Goal: Navigation & Orientation: Find specific page/section

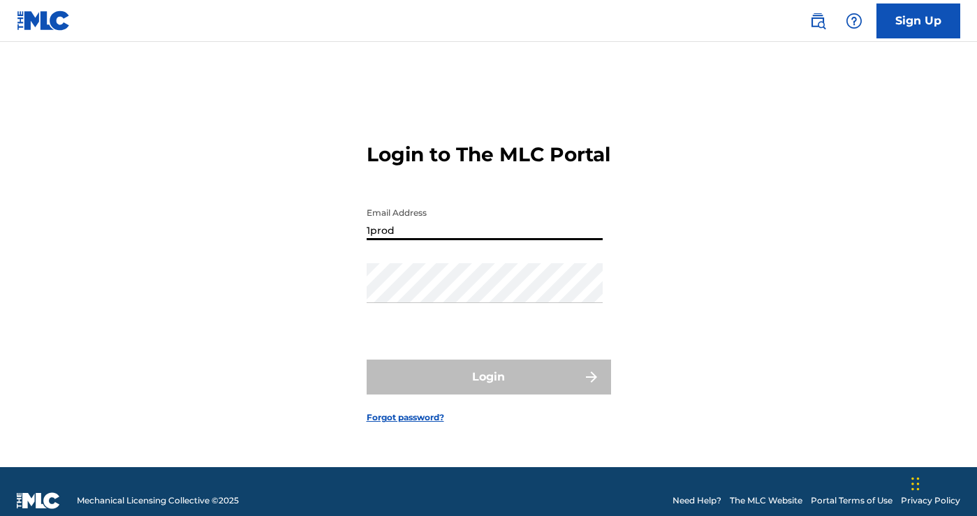
click at [529, 237] on input "1prod" at bounding box center [485, 220] width 236 height 40
type input "1"
type input "[EMAIL_ADDRESS][DOMAIN_NAME]"
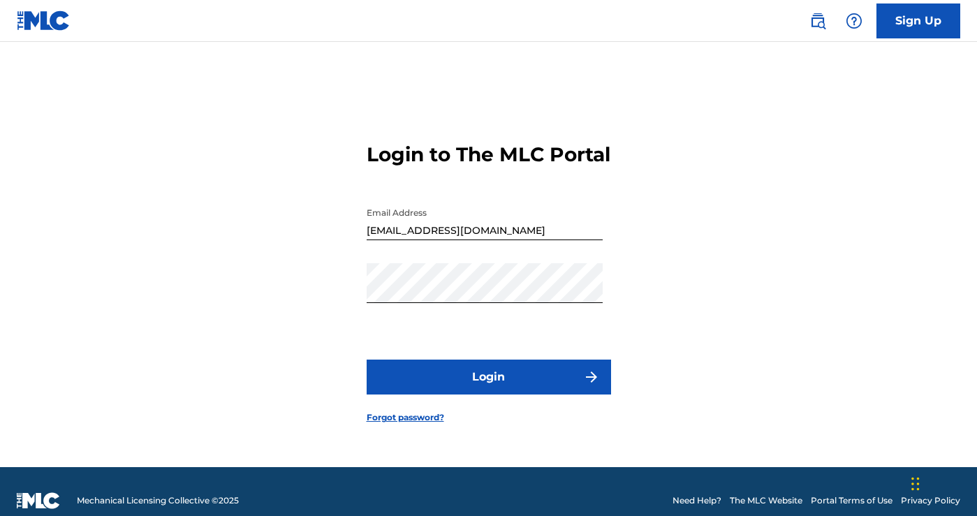
click at [500, 376] on button "Login" at bounding box center [489, 377] width 244 height 35
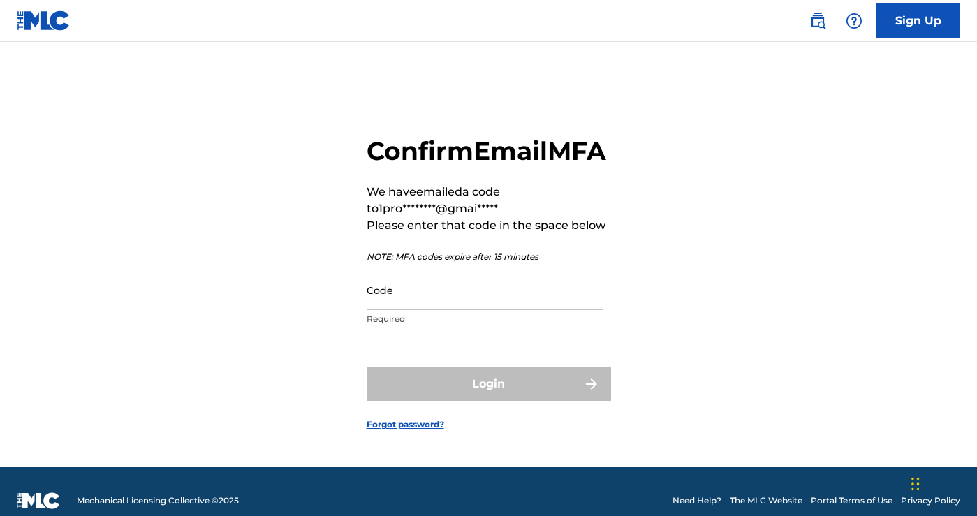
click at [470, 310] on input "Code" at bounding box center [485, 290] width 236 height 40
paste input "704491"
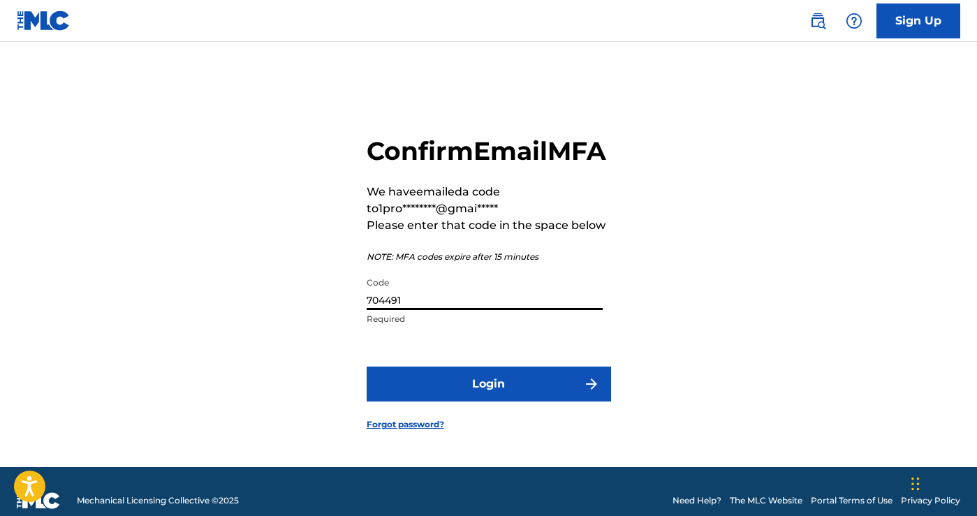
type input "704491"
click at [508, 395] on button "Login" at bounding box center [489, 384] width 244 height 35
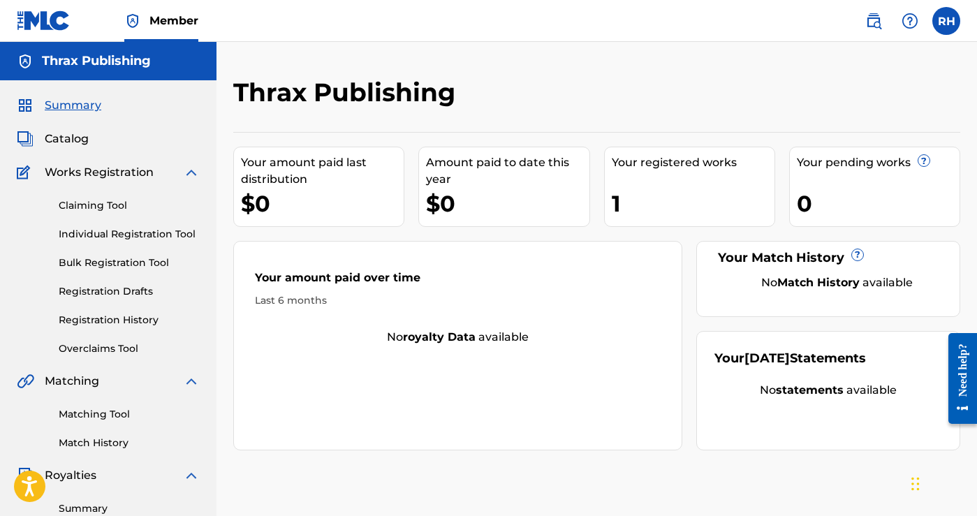
click at [70, 141] on span "Catalog" at bounding box center [67, 139] width 44 height 17
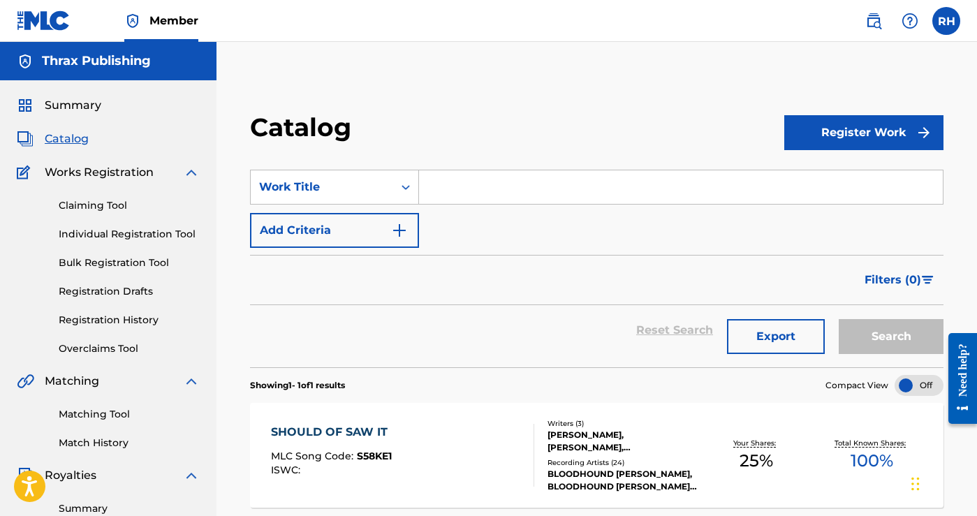
click at [80, 483] on span "Royalties" at bounding box center [71, 475] width 52 height 17
click at [87, 468] on span "Royalties" at bounding box center [71, 475] width 52 height 17
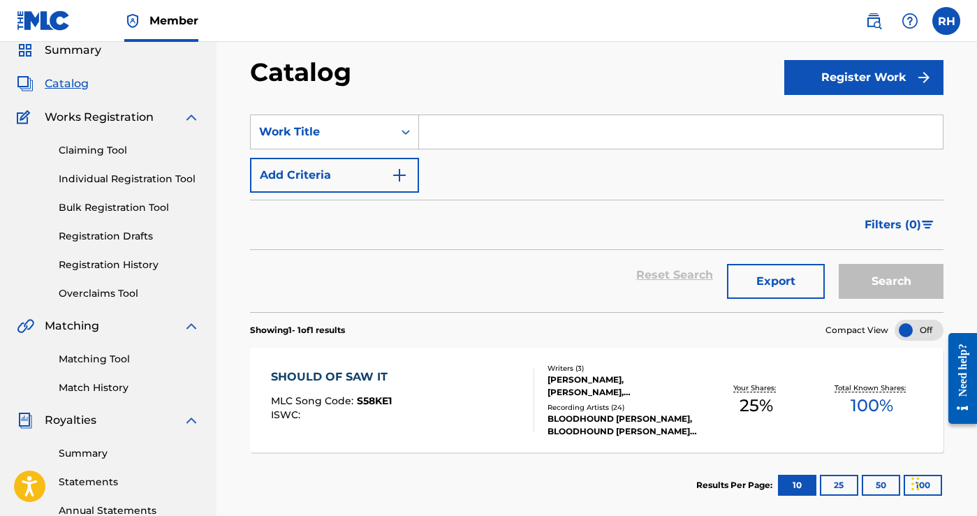
scroll to position [71, 0]
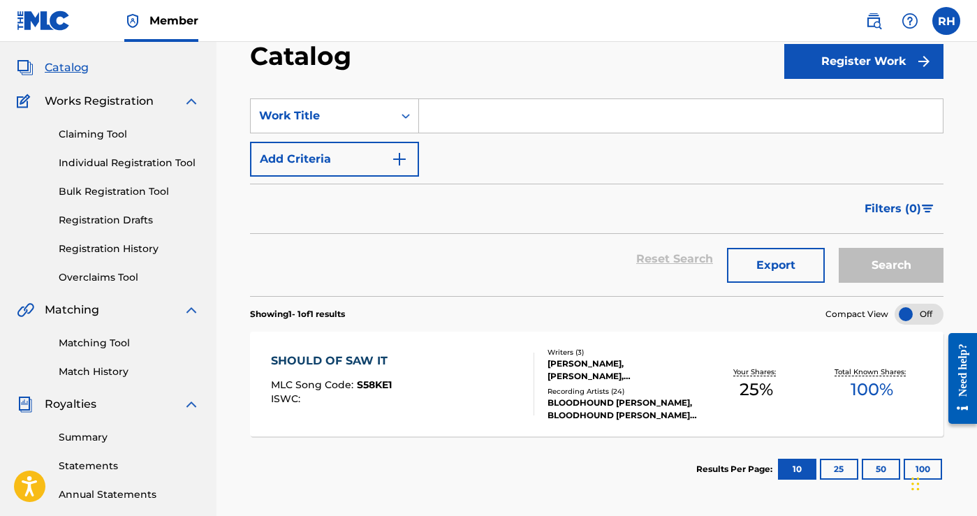
click at [92, 430] on link "Summary" at bounding box center [129, 437] width 141 height 15
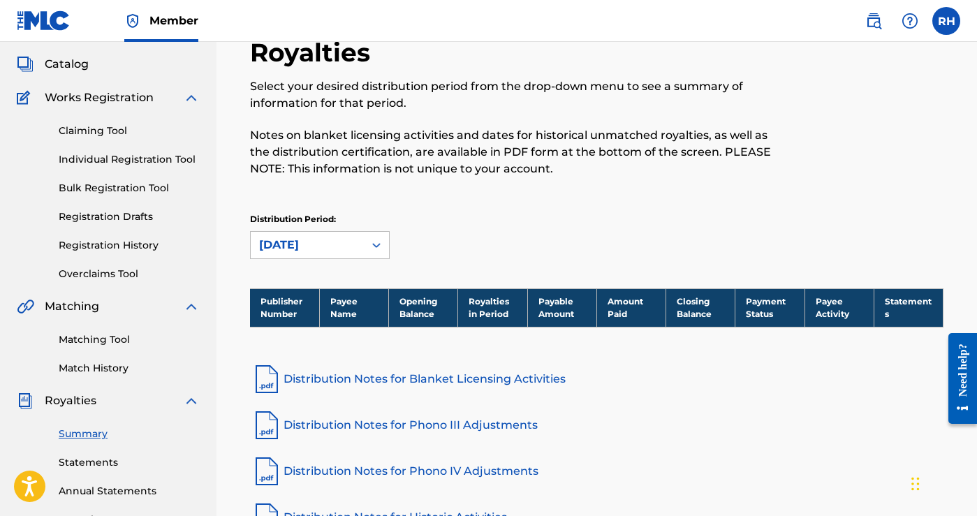
scroll to position [88, 0]
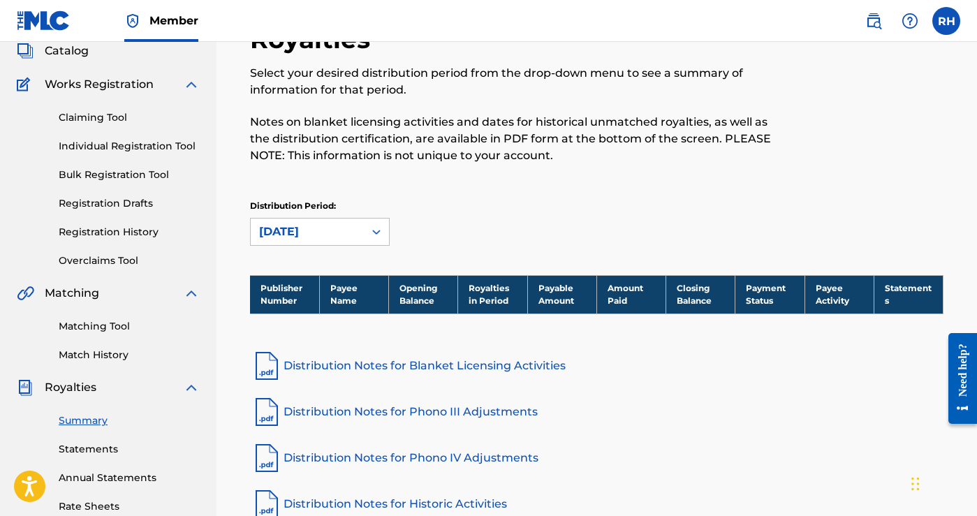
click at [82, 444] on link "Statements" at bounding box center [129, 449] width 141 height 15
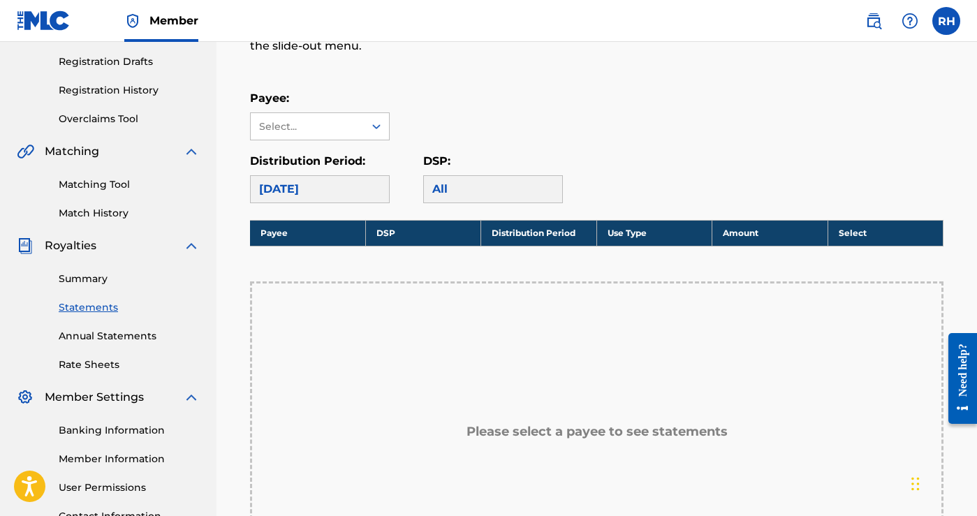
scroll to position [234, 0]
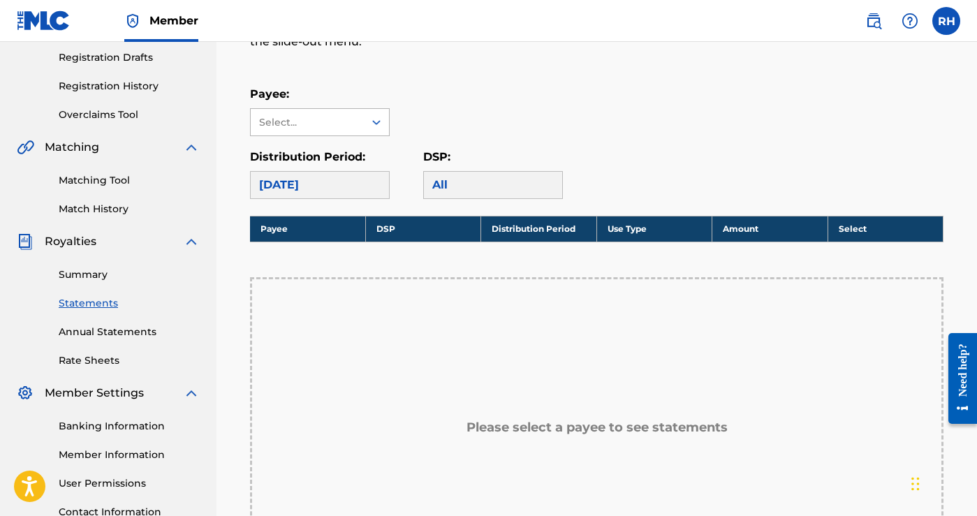
click at [305, 119] on div "Select..." at bounding box center [306, 122] width 95 height 15
click at [291, 180] on div "[DATE]" at bounding box center [320, 185] width 140 height 28
click at [306, 180] on div "[DATE]" at bounding box center [320, 185] width 140 height 28
click at [141, 346] on div "Summary Statements Annual Statements Rate Sheets" at bounding box center [108, 309] width 183 height 118
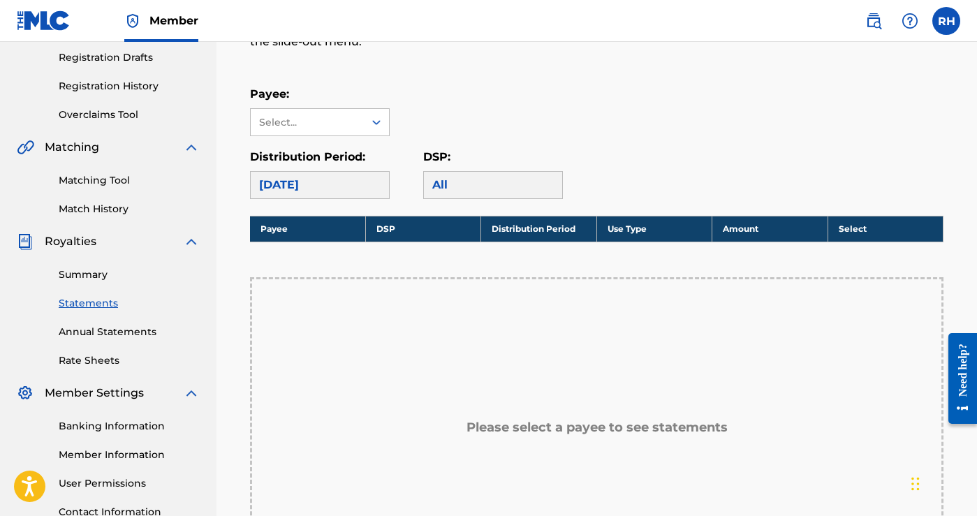
click at [131, 338] on link "Annual Statements" at bounding box center [129, 332] width 141 height 15
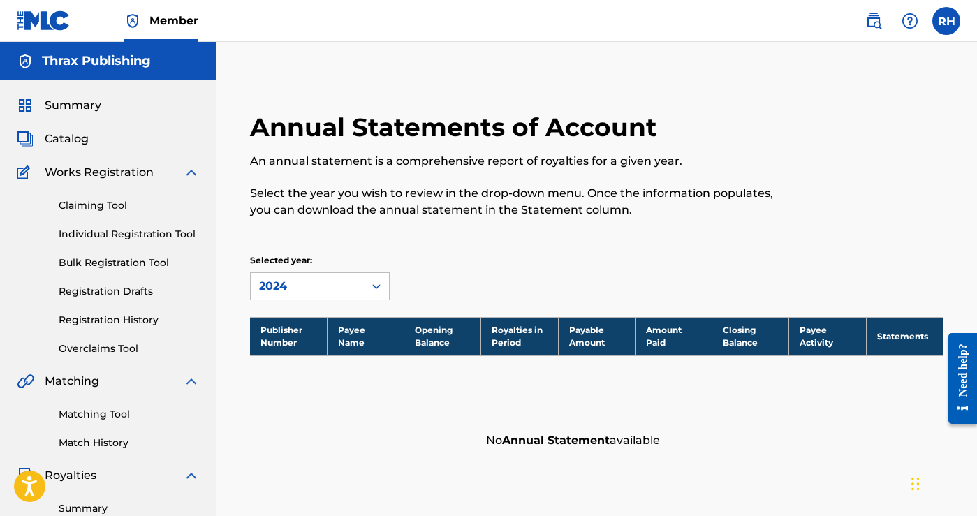
click at [102, 351] on link "Overclaims Tool" at bounding box center [129, 349] width 141 height 15
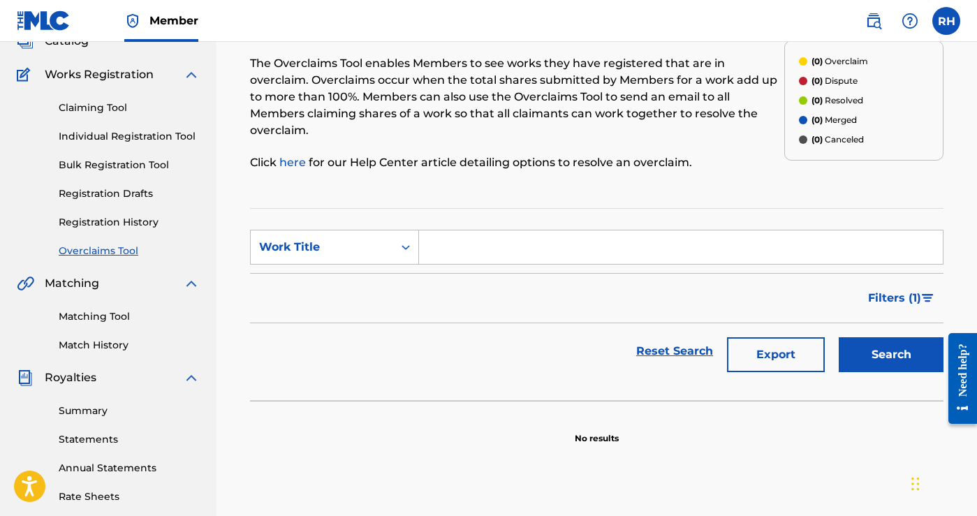
scroll to position [127, 0]
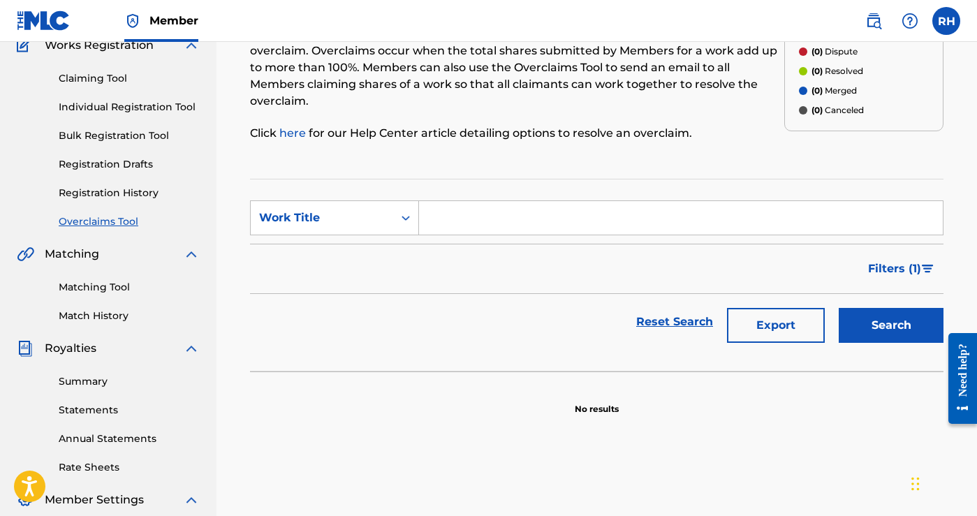
click at [108, 314] on link "Match History" at bounding box center [129, 316] width 141 height 15
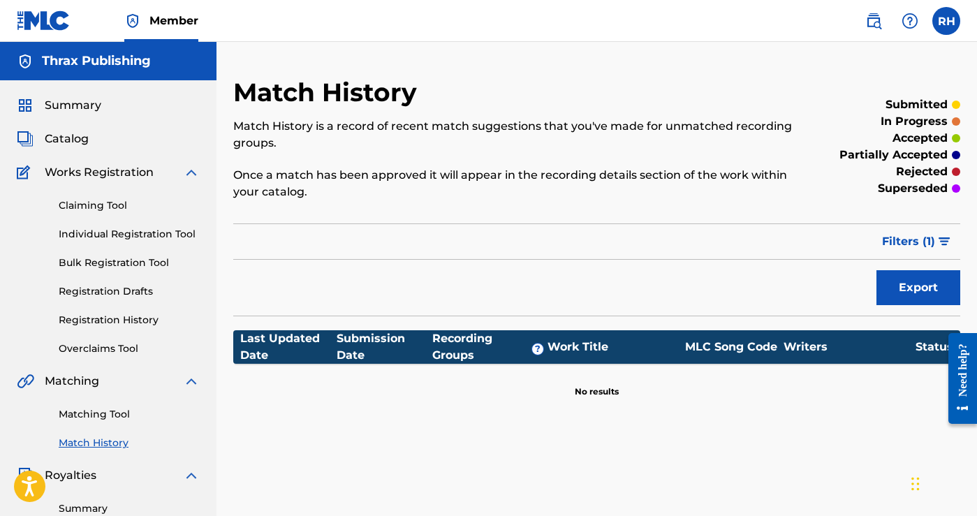
click at [94, 415] on link "Matching Tool" at bounding box center [129, 414] width 141 height 15
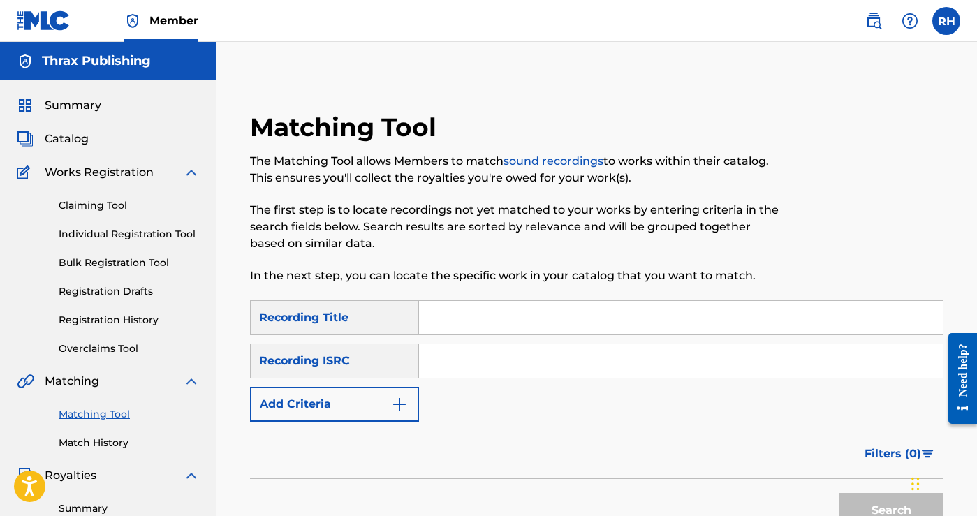
click at [118, 258] on link "Bulk Registration Tool" at bounding box center [129, 263] width 141 height 15
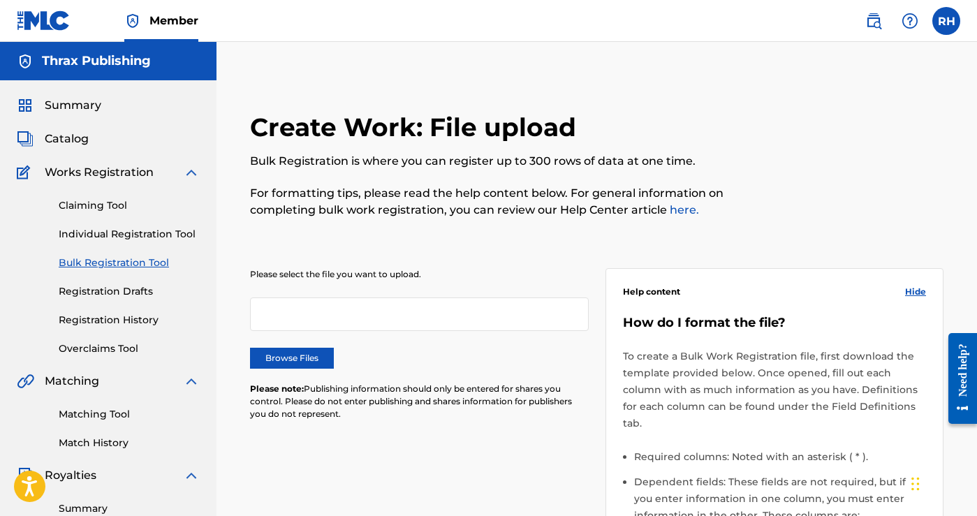
click at [126, 231] on link "Individual Registration Tool" at bounding box center [129, 234] width 141 height 15
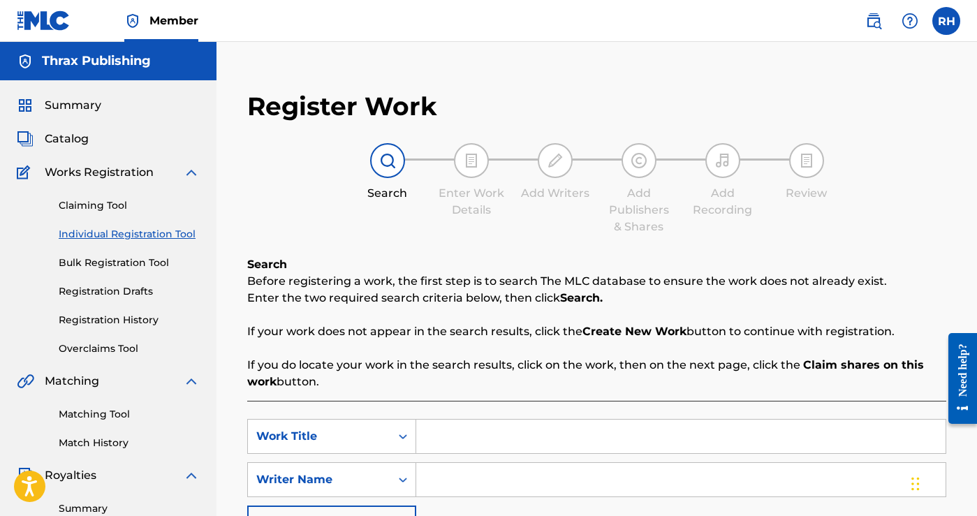
click at [131, 206] on link "Claiming Tool" at bounding box center [129, 205] width 141 height 15
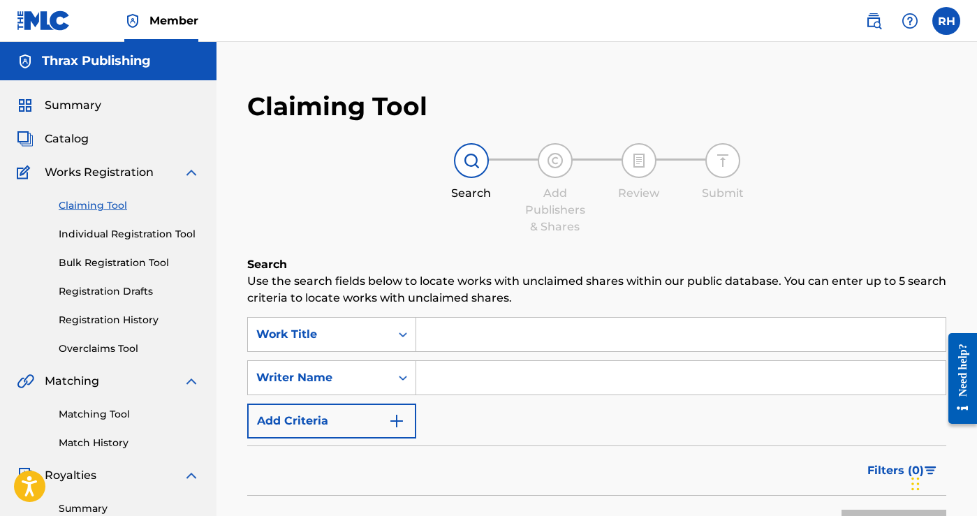
click at [111, 139] on div "Catalog" at bounding box center [108, 139] width 183 height 17
click at [95, 139] on div "Catalog" at bounding box center [108, 139] width 183 height 17
click at [85, 139] on span "Catalog" at bounding box center [67, 139] width 44 height 17
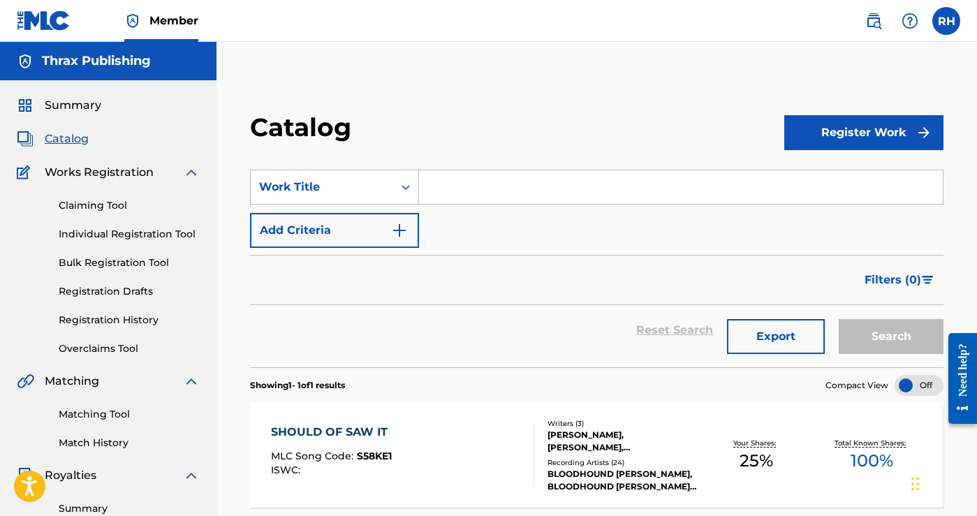
click at [635, 431] on div "[PERSON_NAME], [PERSON_NAME], [PERSON_NAME]" at bounding box center [624, 441] width 152 height 25
